Goal: Register for event/course

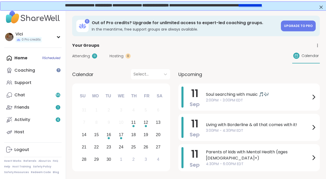
click at [26, 57] on div "Home 11 Scheduled Coaching Support Chat 55 Friends 1 Activity 4 Host" at bounding box center [32, 95] width 57 height 86
click at [30, 74] on link "Coaching" at bounding box center [32, 70] width 57 height 12
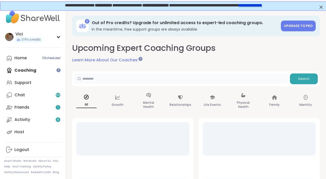
click at [86, 83] on input "text" at bounding box center [180, 79] width 213 height 10
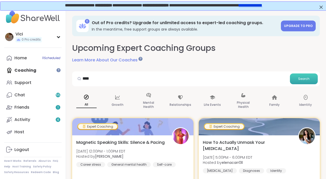
click at [304, 76] on button "Search" at bounding box center [304, 79] width 28 height 11
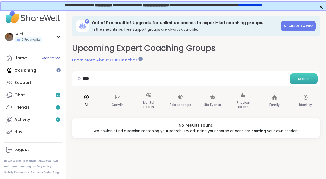
click at [305, 78] on span "Search" at bounding box center [303, 79] width 11 height 5
click at [190, 82] on input "****" at bounding box center [180, 79] width 213 height 10
type input "*"
click at [151, 104] on p "Mental Health" at bounding box center [148, 105] width 20 height 10
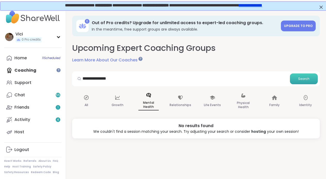
click at [303, 78] on span "Search" at bounding box center [303, 79] width 11 height 5
click at [86, 97] on icon at bounding box center [86, 98] width 6 height 6
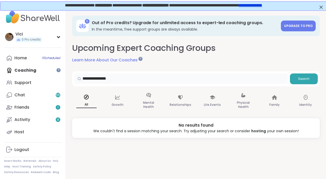
click at [119, 82] on input "**********" at bounding box center [180, 79] width 213 height 10
type input "*"
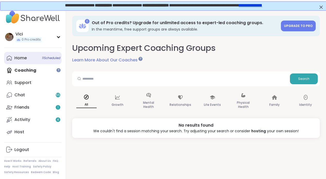
click at [44, 60] on link "Home 11 Scheduled" at bounding box center [32, 58] width 57 height 12
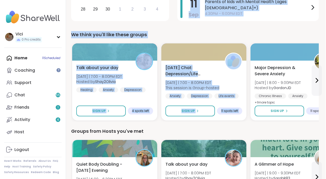
scroll to position [154, 1]
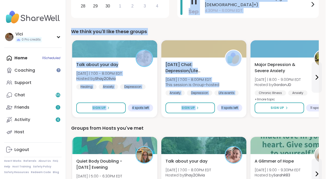
drag, startPoint x: 329, startPoint y: 32, endPoint x: 329, endPoint y: 50, distance: 17.5
click at [318, 82] on button at bounding box center [316, 77] width 10 height 31
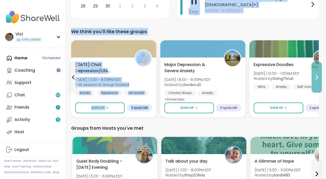
click at [318, 82] on button at bounding box center [316, 77] width 10 height 31
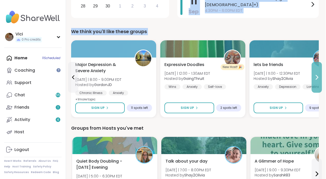
click at [313, 83] on button at bounding box center [316, 77] width 10 height 31
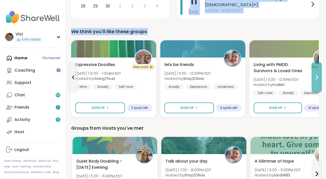
click at [313, 83] on button at bounding box center [316, 77] width 10 height 31
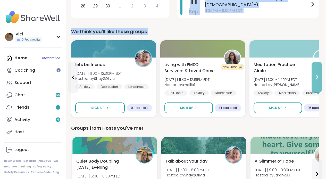
click at [313, 83] on button at bounding box center [316, 77] width 10 height 31
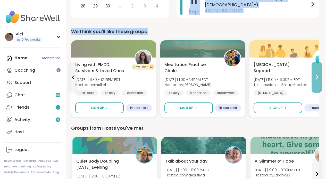
click at [313, 83] on button at bounding box center [316, 77] width 10 height 31
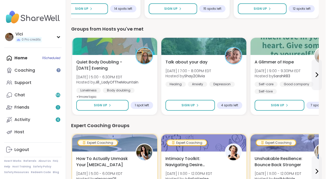
scroll to position [251, 1]
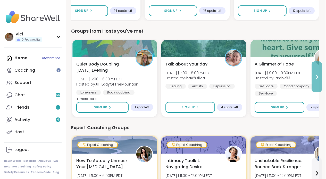
click at [316, 73] on button at bounding box center [316, 77] width 10 height 31
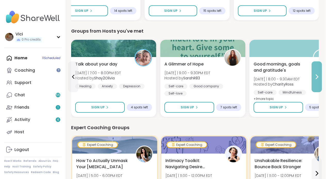
click at [316, 73] on button at bounding box center [316, 77] width 10 height 31
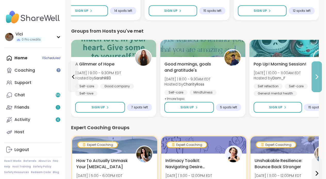
click at [316, 73] on button at bounding box center [316, 77] width 10 height 31
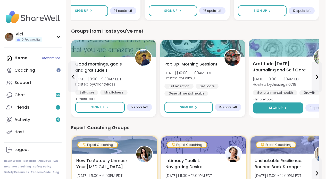
click at [291, 106] on button "Sign Up" at bounding box center [277, 108] width 50 height 11
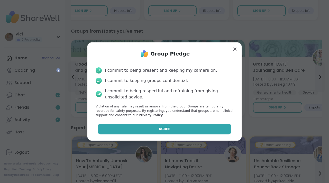
click at [211, 132] on button "Agree" at bounding box center [165, 129] width 134 height 11
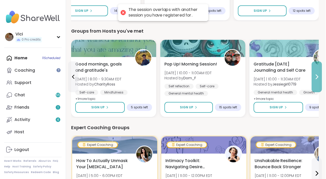
click at [313, 77] on icon at bounding box center [316, 77] width 6 height 6
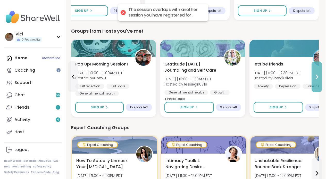
click at [313, 77] on icon at bounding box center [316, 77] width 6 height 6
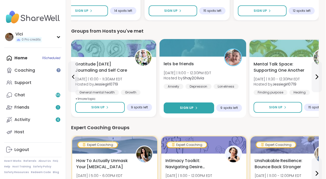
click at [199, 106] on button "Sign Up" at bounding box center [188, 108] width 50 height 11
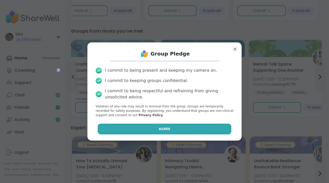
click at [192, 131] on button "Agree" at bounding box center [165, 129] width 134 height 11
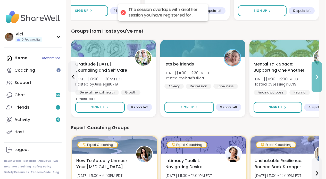
click at [314, 84] on button at bounding box center [316, 77] width 10 height 31
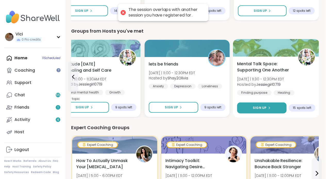
click at [273, 107] on button "Sign Up" at bounding box center [261, 108] width 49 height 11
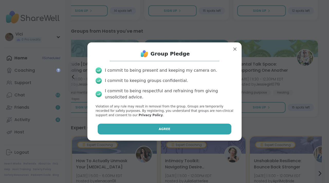
click at [205, 127] on button "Agree" at bounding box center [165, 129] width 134 height 11
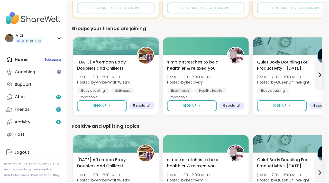
scroll to position [449, 1]
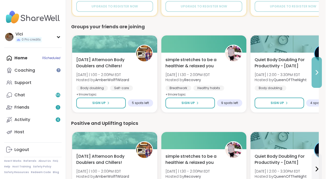
click at [313, 83] on button at bounding box center [316, 72] width 10 height 31
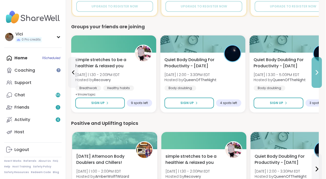
click at [313, 83] on button at bounding box center [316, 72] width 10 height 31
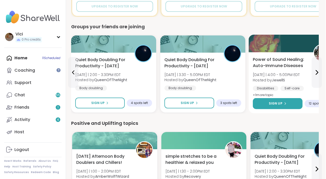
click at [289, 101] on button "Sign Up" at bounding box center [277, 103] width 50 height 11
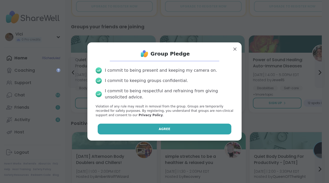
click at [216, 128] on button "Agree" at bounding box center [165, 129] width 134 height 11
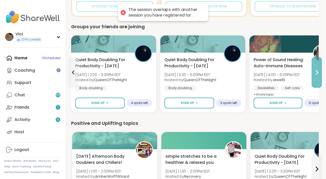
click at [316, 83] on button at bounding box center [316, 72] width 10 height 31
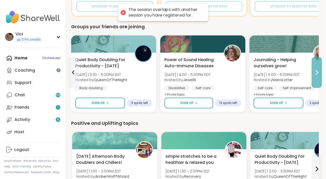
click at [316, 83] on button at bounding box center [316, 72] width 10 height 31
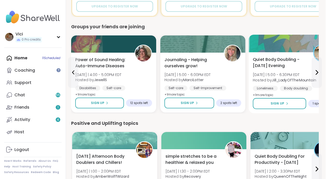
click at [292, 80] on b "Jill_LadyOfTheMountain" at bounding box center [294, 79] width 44 height 5
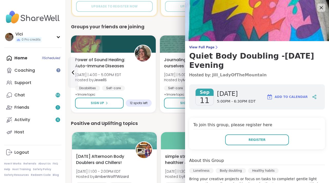
click at [239, 76] on link "Jill_LadyOfTheMountain" at bounding box center [239, 75] width 55 height 6
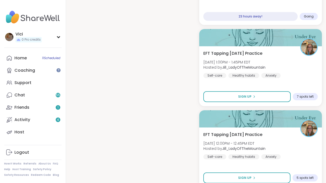
scroll to position [607, 0]
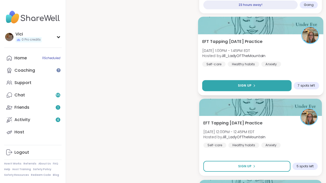
click at [276, 80] on button "Sign Up" at bounding box center [246, 85] width 89 height 11
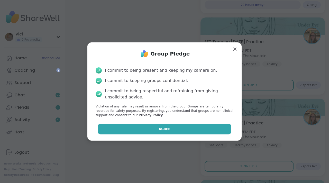
click at [211, 124] on button "Agree" at bounding box center [165, 129] width 134 height 11
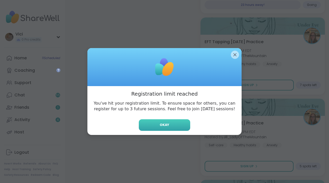
click at [167, 126] on span "Okay" at bounding box center [164, 125] width 9 height 5
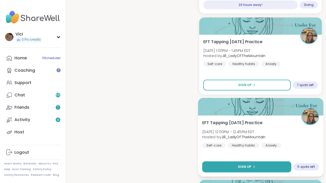
click at [217, 161] on button "Sign Up" at bounding box center [246, 166] width 89 height 11
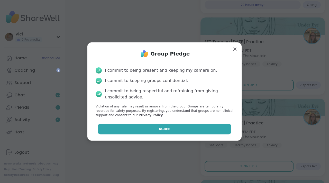
click at [193, 131] on button "Agree" at bounding box center [165, 129] width 134 height 11
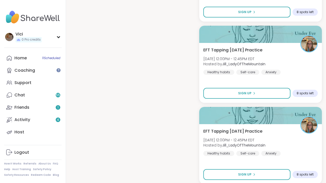
scroll to position [934, 0]
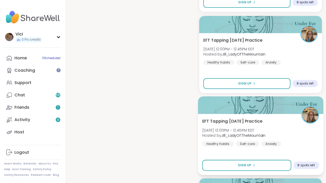
click at [261, 97] on div at bounding box center [260, 106] width 125 height 18
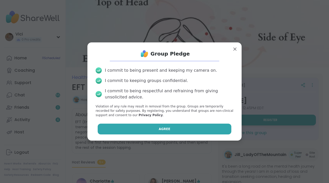
click at [201, 132] on button "Agree" at bounding box center [165, 129] width 134 height 11
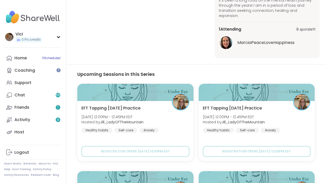
scroll to position [167, 0]
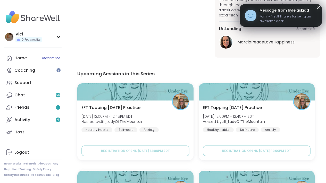
click at [291, 19] on span "Family first!!! Thanks for being an awesome dad!!" at bounding box center [287, 18] width 57 height 9
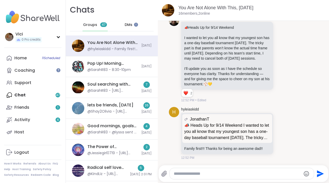
click at [127, 27] on span "DMs" at bounding box center [129, 24] width 8 height 5
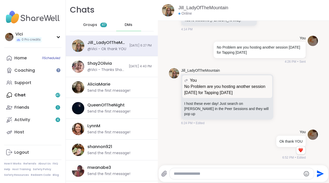
click at [179, 175] on textarea "Type your message" at bounding box center [237, 173] width 127 height 5
type textarea "**********"
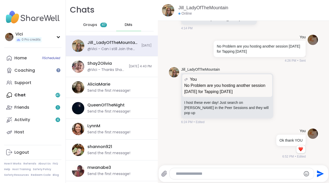
scroll to position [106, 0]
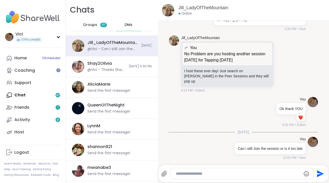
click at [94, 29] on div "Groups 47" at bounding box center [95, 25] width 25 height 12
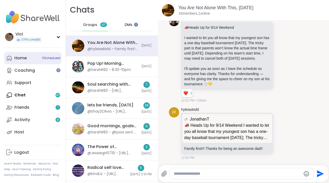
click at [40, 60] on link "Home 11 Scheduled" at bounding box center [32, 58] width 57 height 12
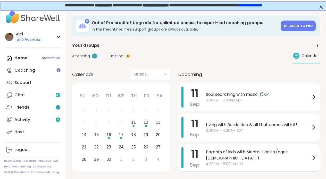
click at [213, 164] on div "Parents of kids with Mental Health (ages 13+) 4:30PM - 6:00PM EDT" at bounding box center [261, 157] width 111 height 21
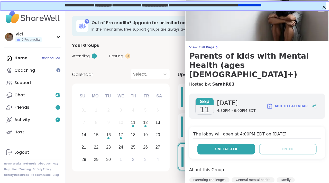
click at [225, 144] on button "Unregister" at bounding box center [227, 149] width 58 height 11
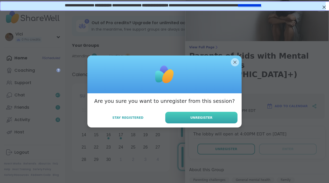
click at [202, 112] on button "Unregister" at bounding box center [201, 118] width 72 height 12
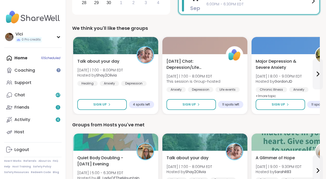
scroll to position [156, 0]
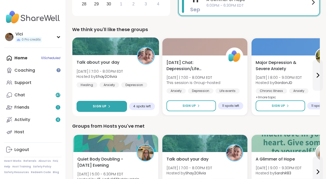
click at [116, 107] on button "Sign Up" at bounding box center [101, 106] width 50 height 11
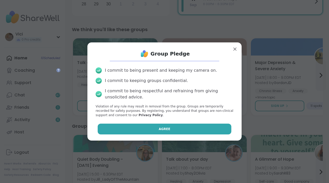
click at [145, 126] on button "Agree" at bounding box center [165, 129] width 134 height 11
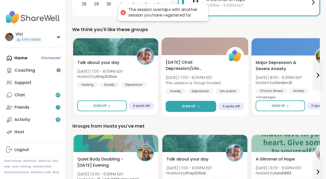
click at [175, 108] on button "Sign Up" at bounding box center [190, 106] width 50 height 11
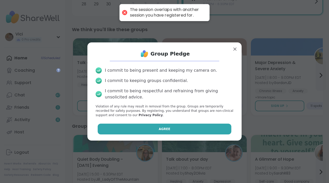
click at [156, 132] on button "Agree" at bounding box center [165, 129] width 134 height 11
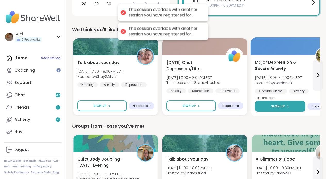
click at [264, 105] on button "Sign Up" at bounding box center [280, 106] width 50 height 11
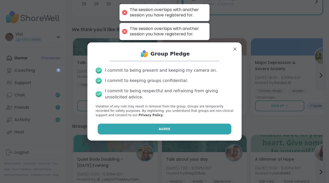
click at [188, 127] on button "Agree" at bounding box center [165, 129] width 134 height 11
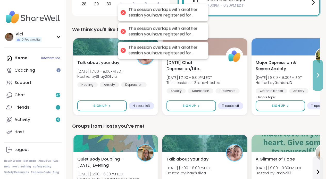
click at [317, 80] on button at bounding box center [317, 75] width 10 height 31
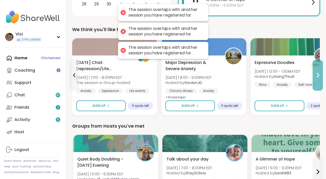
click at [317, 80] on button at bounding box center [317, 75] width 10 height 31
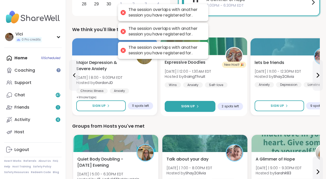
click at [203, 103] on button "Sign Up" at bounding box center [189, 106] width 51 height 11
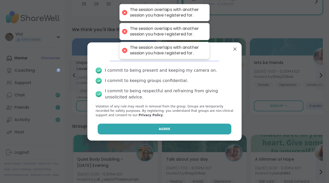
click at [182, 126] on button "Agree" at bounding box center [165, 129] width 134 height 11
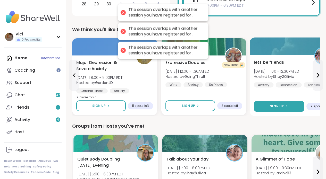
click at [259, 103] on button "Sign Up" at bounding box center [279, 106] width 50 height 11
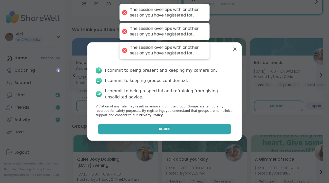
click at [188, 125] on button "Agree" at bounding box center [165, 129] width 134 height 11
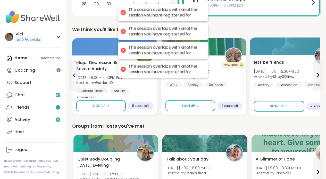
click at [311, 81] on div "lets be friends Fri 9/12 | 11:00 - 12:30PM EDT Hosted by Shay2Olivia Anxiety De…" at bounding box center [293, 73] width 78 height 28
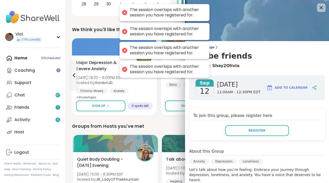
click at [318, 7] on icon at bounding box center [321, 7] width 6 height 6
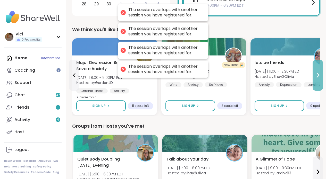
click at [318, 65] on button at bounding box center [317, 75] width 10 height 31
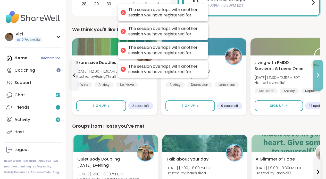
click at [318, 65] on button at bounding box center [317, 75] width 10 height 31
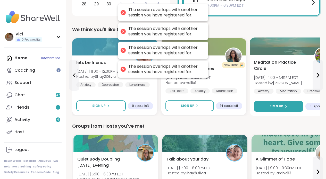
click at [281, 105] on span "Sign Up" at bounding box center [276, 106] width 14 height 5
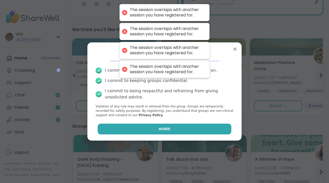
click at [195, 133] on button "Agree" at bounding box center [165, 129] width 134 height 11
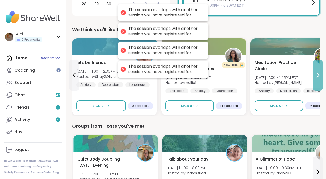
click at [318, 71] on button at bounding box center [317, 75] width 10 height 31
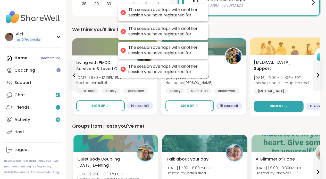
click at [270, 104] on span "Sign Up" at bounding box center [276, 106] width 14 height 5
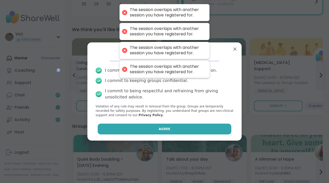
click at [210, 124] on button "Agree" at bounding box center [165, 129] width 134 height 11
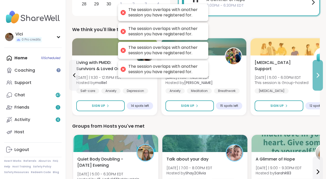
click at [316, 79] on button at bounding box center [317, 75] width 10 height 31
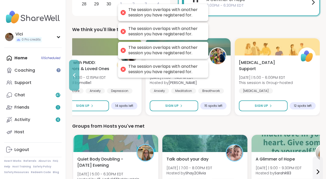
click at [79, 79] on button at bounding box center [74, 75] width 10 height 31
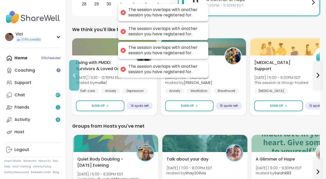
click at [79, 79] on button at bounding box center [74, 75] width 10 height 31
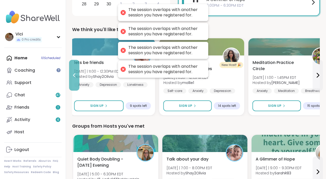
click at [79, 79] on button at bounding box center [74, 75] width 10 height 31
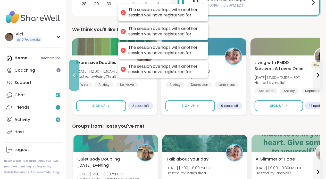
click at [79, 79] on button at bounding box center [74, 75] width 10 height 31
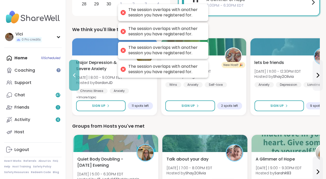
click at [79, 79] on button at bounding box center [74, 75] width 10 height 31
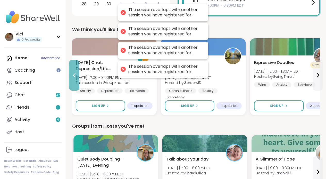
click at [79, 79] on button at bounding box center [74, 75] width 10 height 31
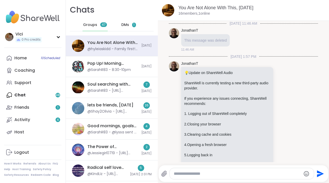
click at [129, 25] on div "DMs 1" at bounding box center [128, 25] width 25 height 12
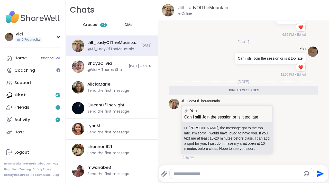
click at [184, 169] on div at bounding box center [242, 173] width 144 height 11
click at [181, 174] on textarea "Type your message" at bounding box center [237, 173] width 127 height 5
type textarea "**********"
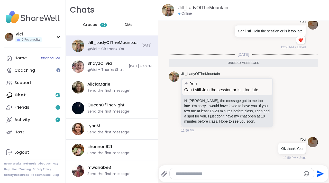
scroll to position [216, 0]
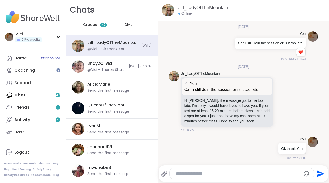
click at [100, 25] on span "47" at bounding box center [103, 25] width 7 height 5
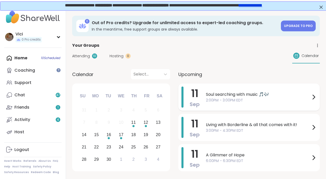
click at [216, 94] on span "Soul searching with music 🎵🎶" at bounding box center [258, 95] width 104 height 6
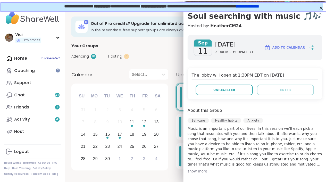
scroll to position [34, 0]
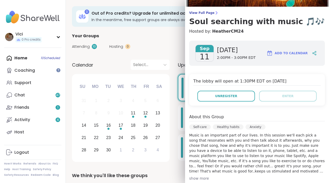
click at [172, 98] on div "Calendar Select... Previous Month Next Month [DATE] Su Mo Tu We Th Fr Sa 31 1 2…" at bounding box center [197, 112] width 251 height 104
